Goal: Task Accomplishment & Management: Complete application form

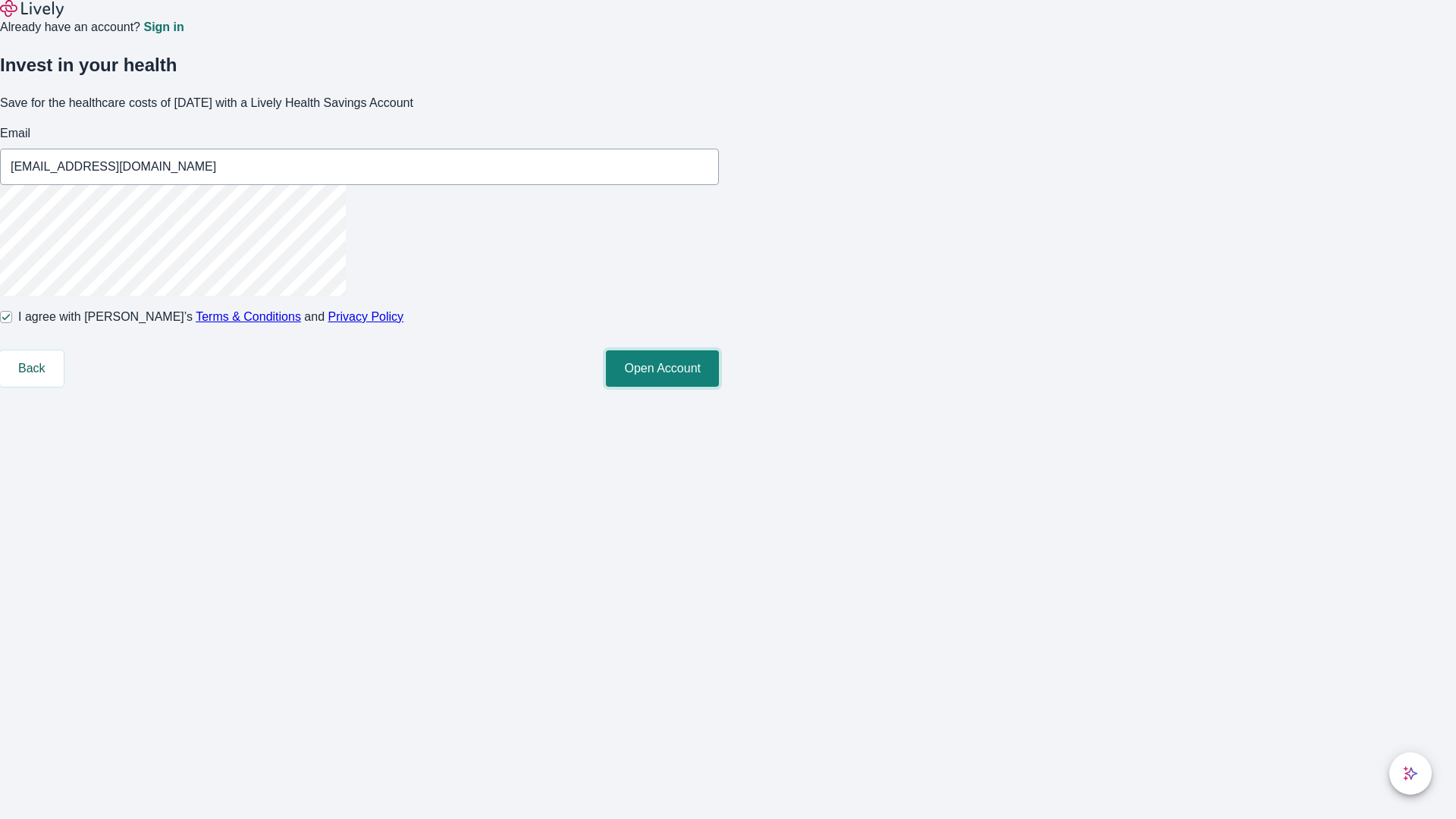
click at [719, 387] on button "Open Account" at bounding box center [662, 368] width 113 height 37
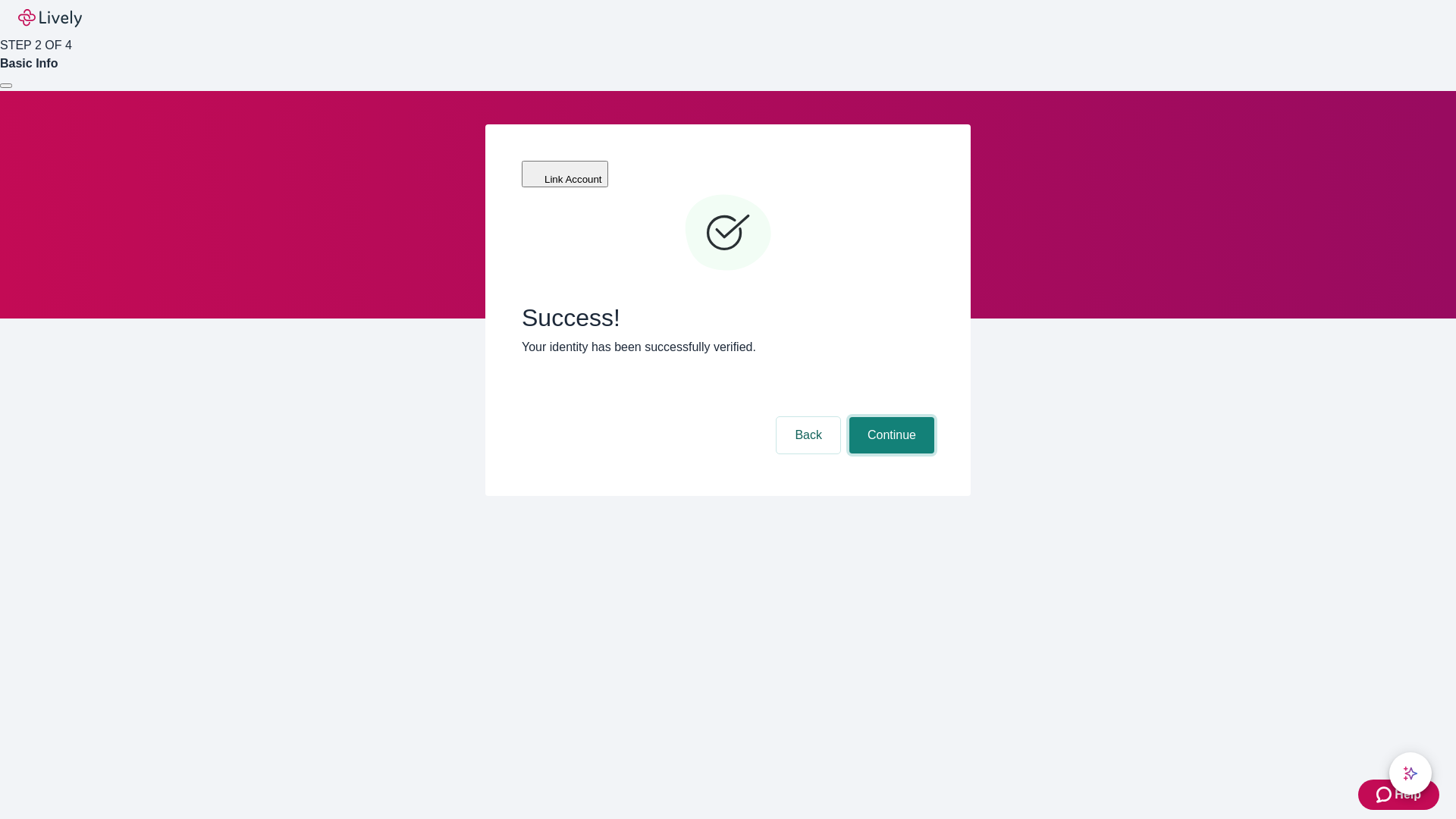
click at [889, 418] on button "Continue" at bounding box center [891, 435] width 85 height 37
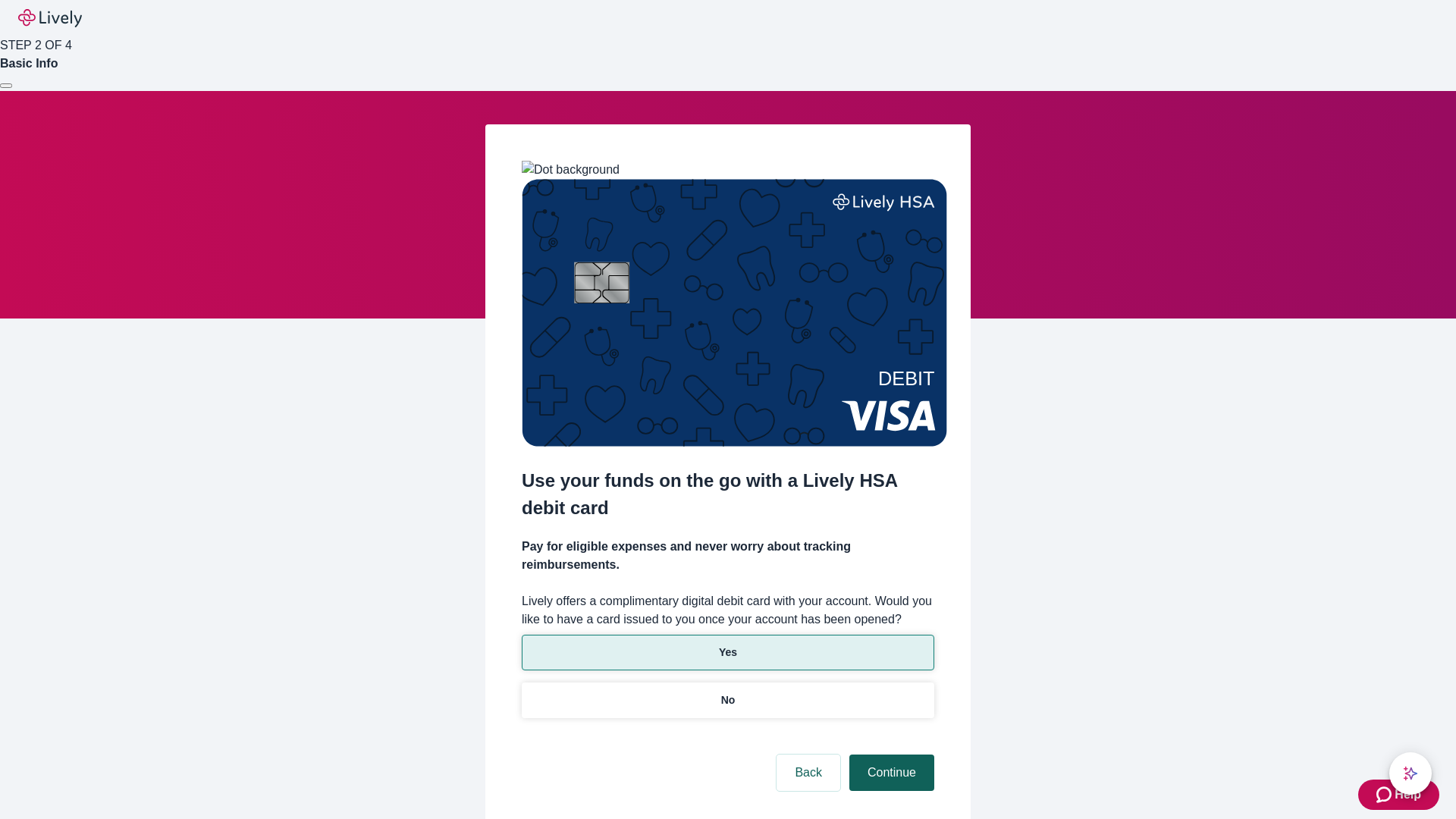
click at [728, 645] on p "Yes" at bounding box center [728, 653] width 18 height 16
click at [889, 755] on button "Continue" at bounding box center [891, 773] width 85 height 37
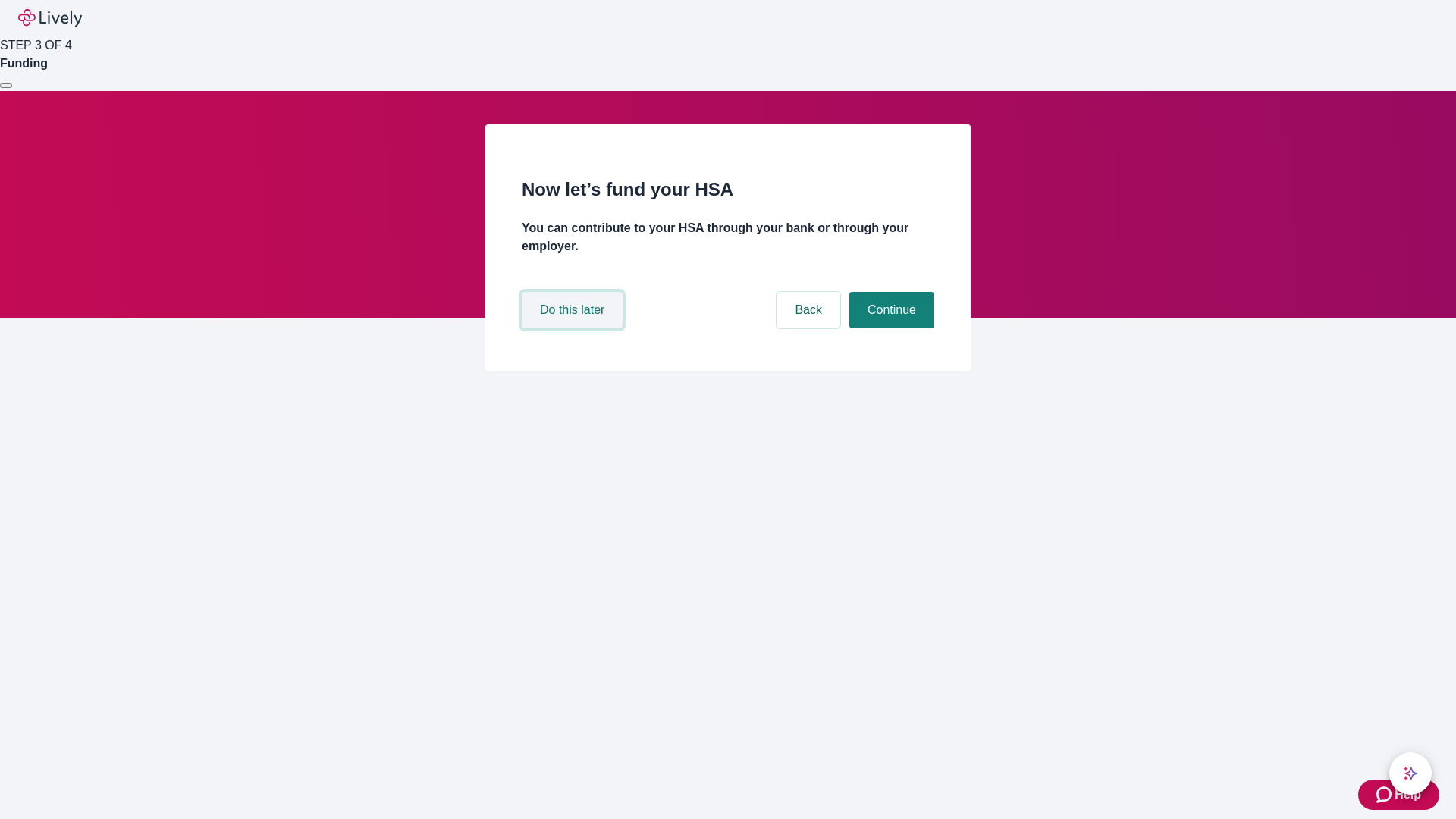
click at [574, 328] on button "Do this later" at bounding box center [572, 310] width 101 height 37
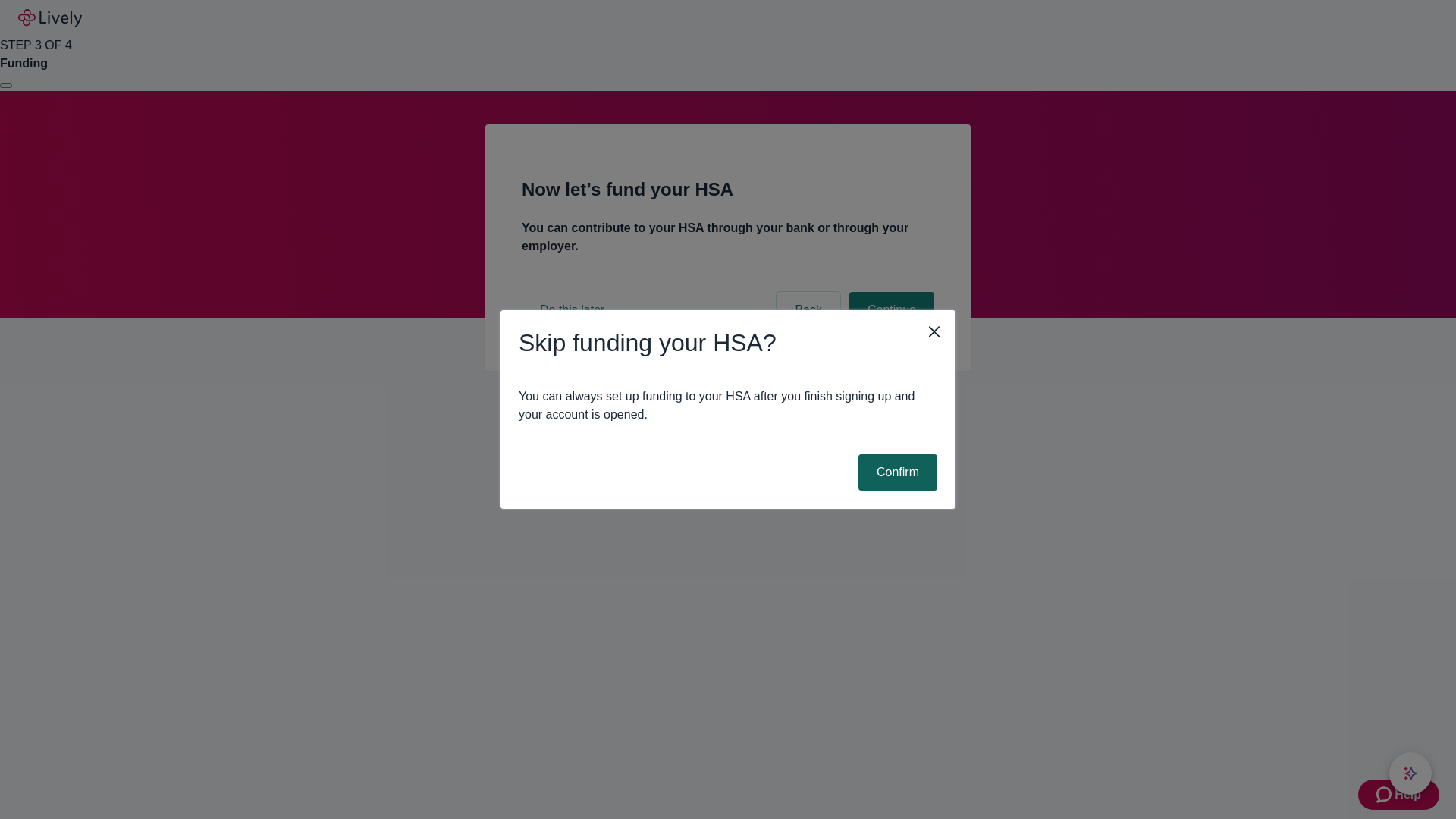
click at [896, 473] on button "Confirm" at bounding box center [898, 472] width 79 height 37
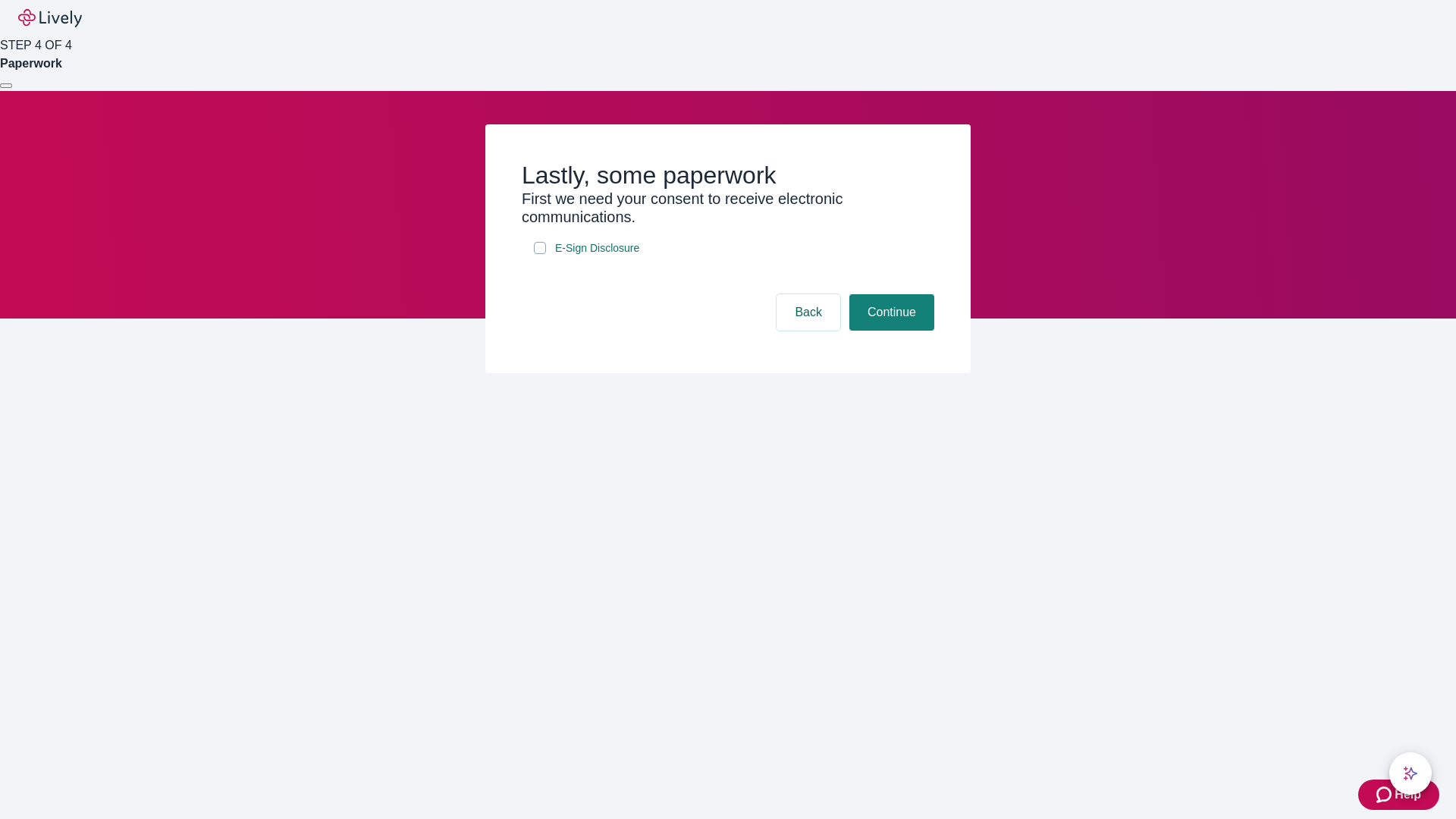
click at [540, 254] on input "E-Sign Disclosure" at bounding box center [540, 249] width 13 height 13
checkbox input "true"
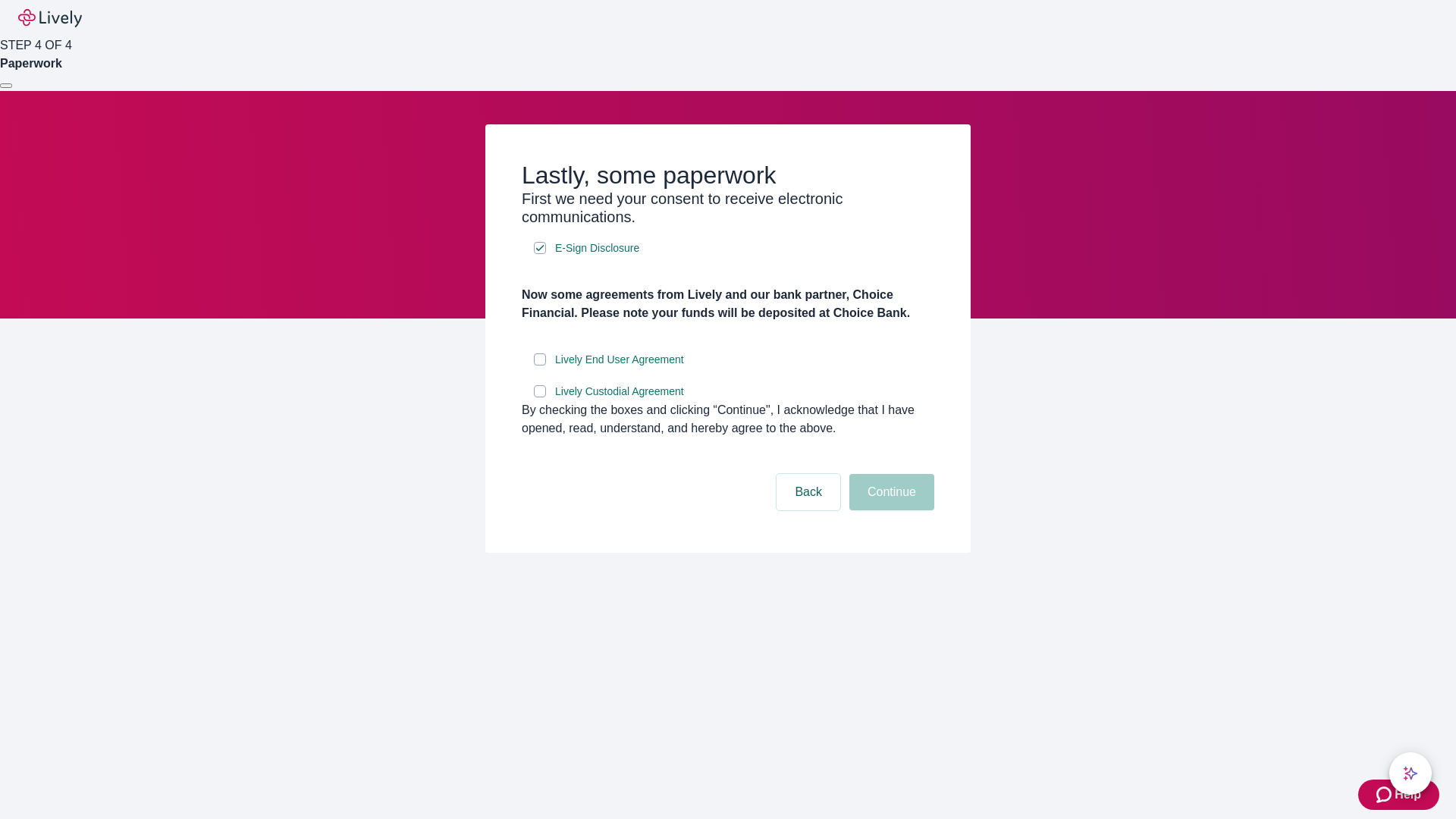
click at [540, 366] on input "Lively End User Agreement" at bounding box center [540, 359] width 13 height 13
checkbox input "true"
click at [540, 398] on input "Lively Custodial Agreement" at bounding box center [540, 392] width 13 height 13
checkbox input "true"
click at [889, 511] on button "Continue" at bounding box center [891, 492] width 85 height 37
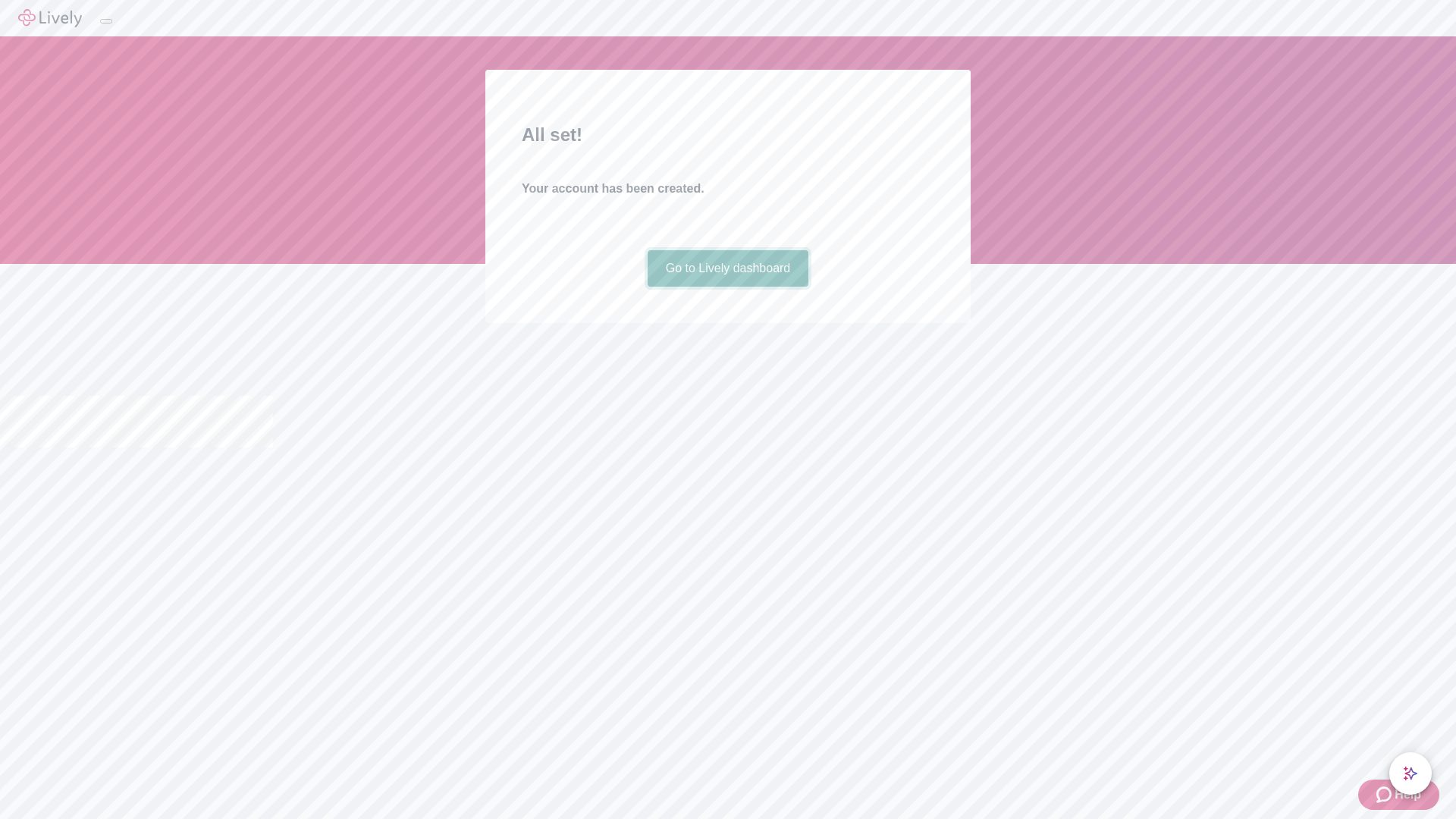
click at [728, 287] on link "Go to Lively dashboard" at bounding box center [728, 268] width 162 height 37
